Goal: Check status: Check status

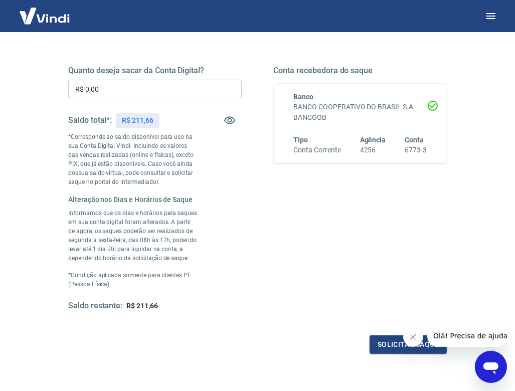
scroll to position [200, 0]
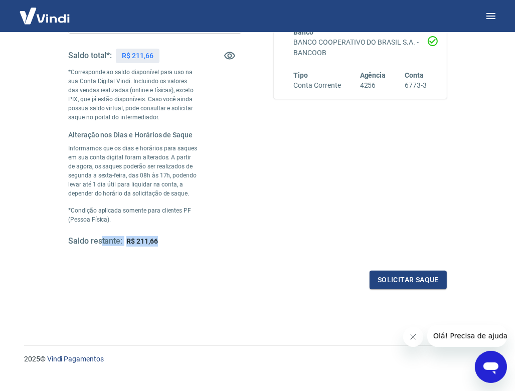
drag, startPoint x: 106, startPoint y: 242, endPoint x: 170, endPoint y: 241, distance: 64.2
click at [170, 241] on div "Saldo restante: R$ 211,66" at bounding box center [154, 241] width 173 height 11
click at [180, 242] on div "Saldo restante: R$ 211,66" at bounding box center [154, 241] width 173 height 11
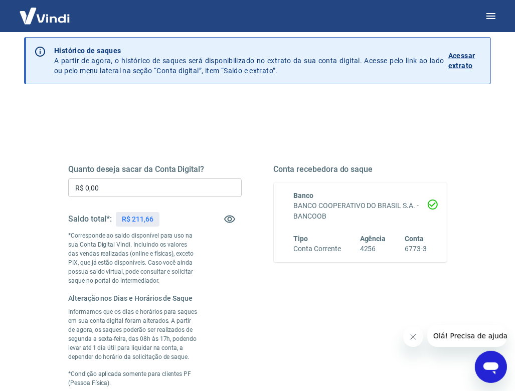
scroll to position [15, 0]
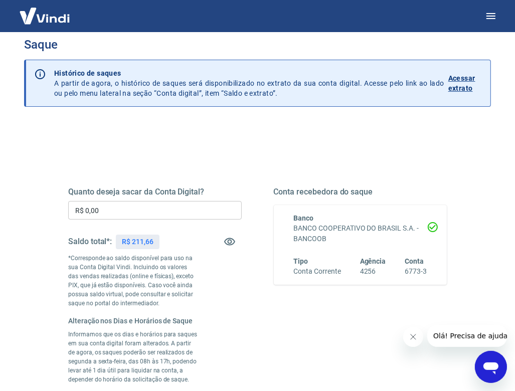
click at [463, 82] on p "Acessar extrato" at bounding box center [465, 83] width 34 height 20
